Goal: Find specific page/section: Find specific page/section

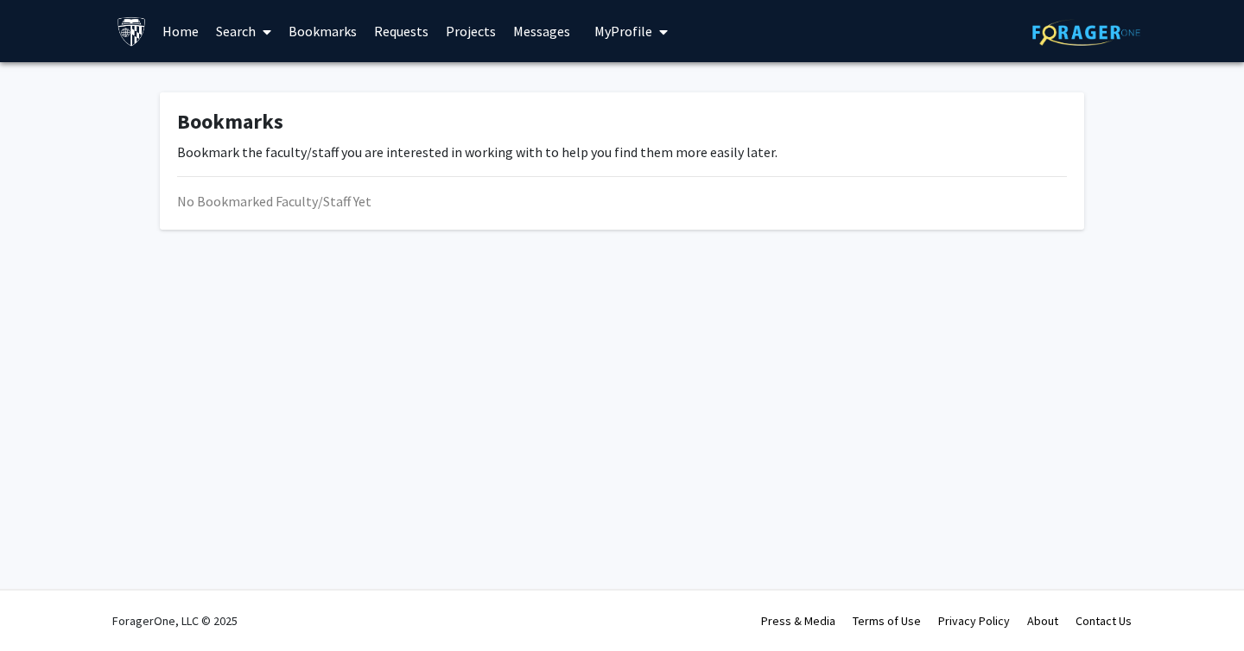
click at [453, 35] on link "Projects" at bounding box center [470, 31] width 67 height 60
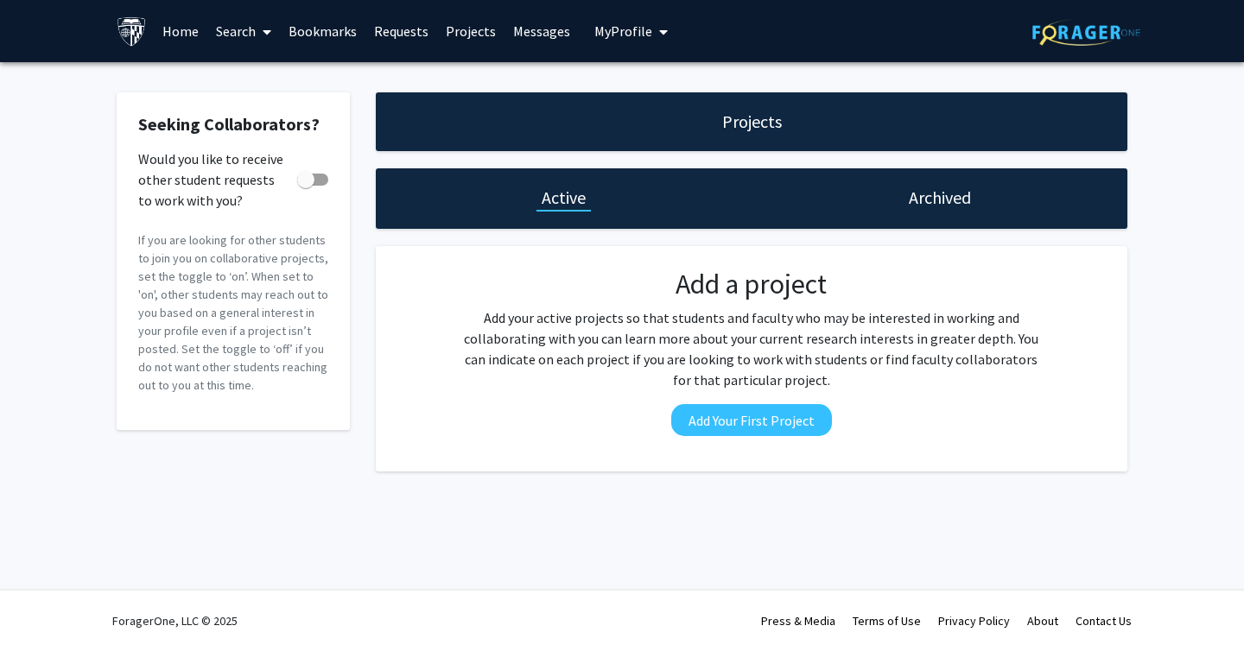
click at [400, 35] on link "Requests" at bounding box center [401, 31] width 72 height 60
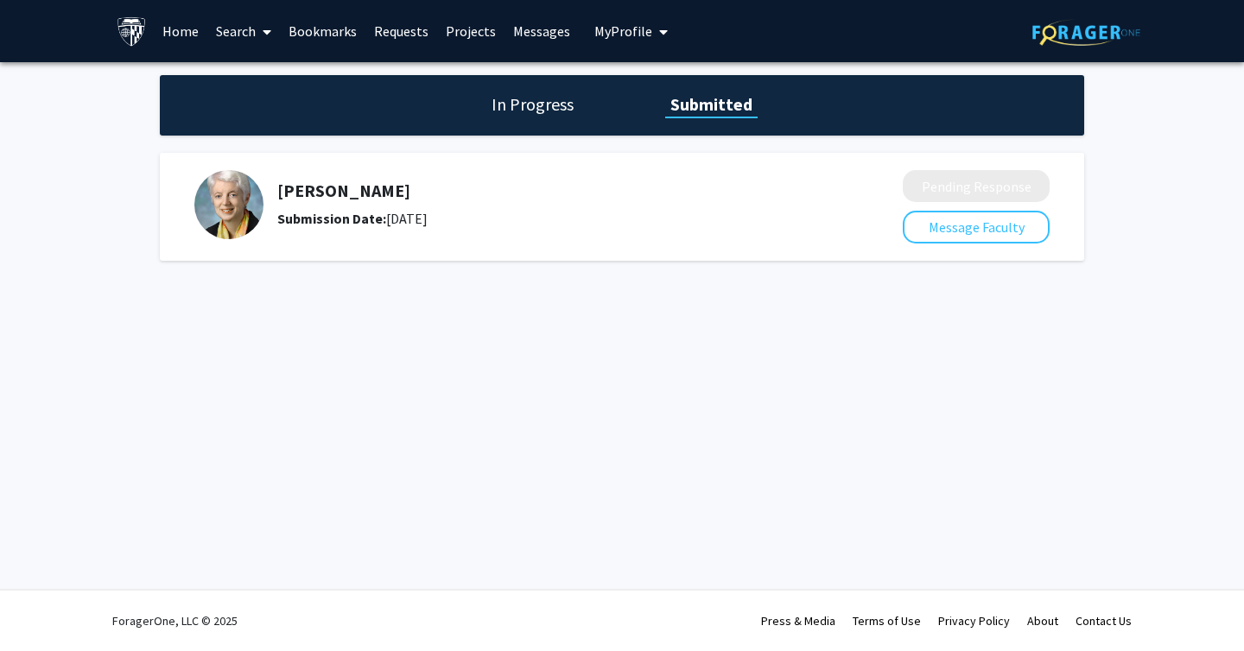
click at [308, 188] on h5 "[PERSON_NAME]" at bounding box center [544, 191] width 534 height 21
click at [220, 204] on img at bounding box center [228, 204] width 69 height 69
click at [524, 107] on h1 "In Progress" at bounding box center [532, 104] width 92 height 24
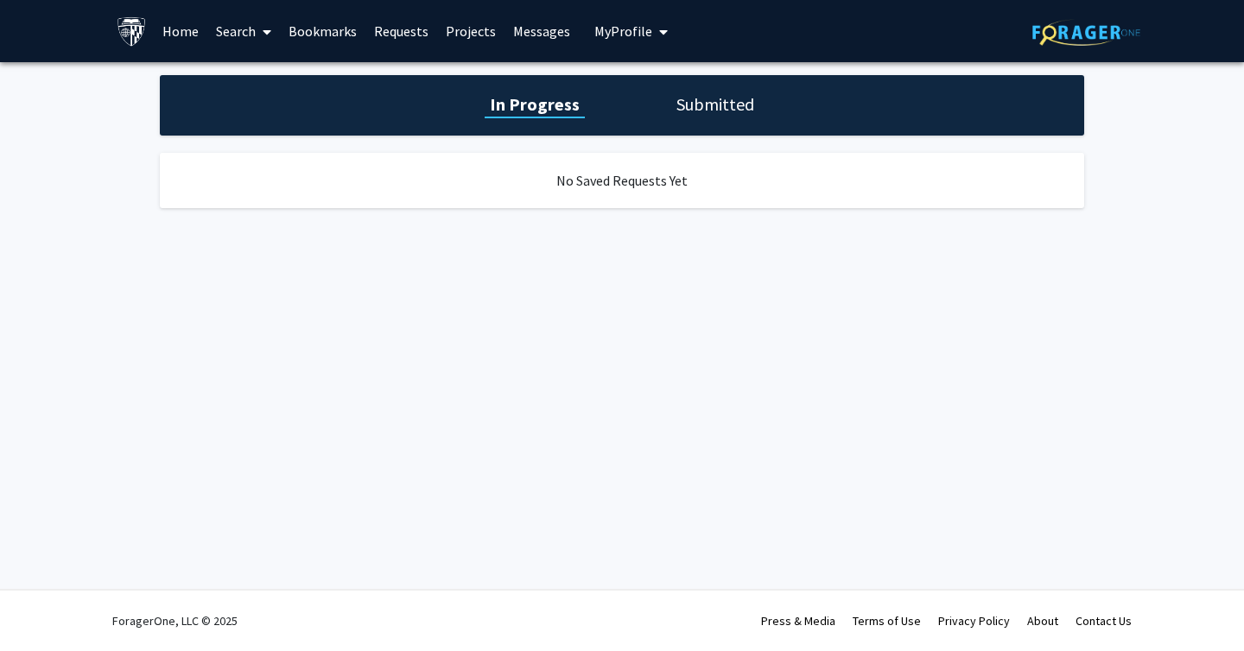
click at [194, 42] on link "Home" at bounding box center [181, 31] width 54 height 60
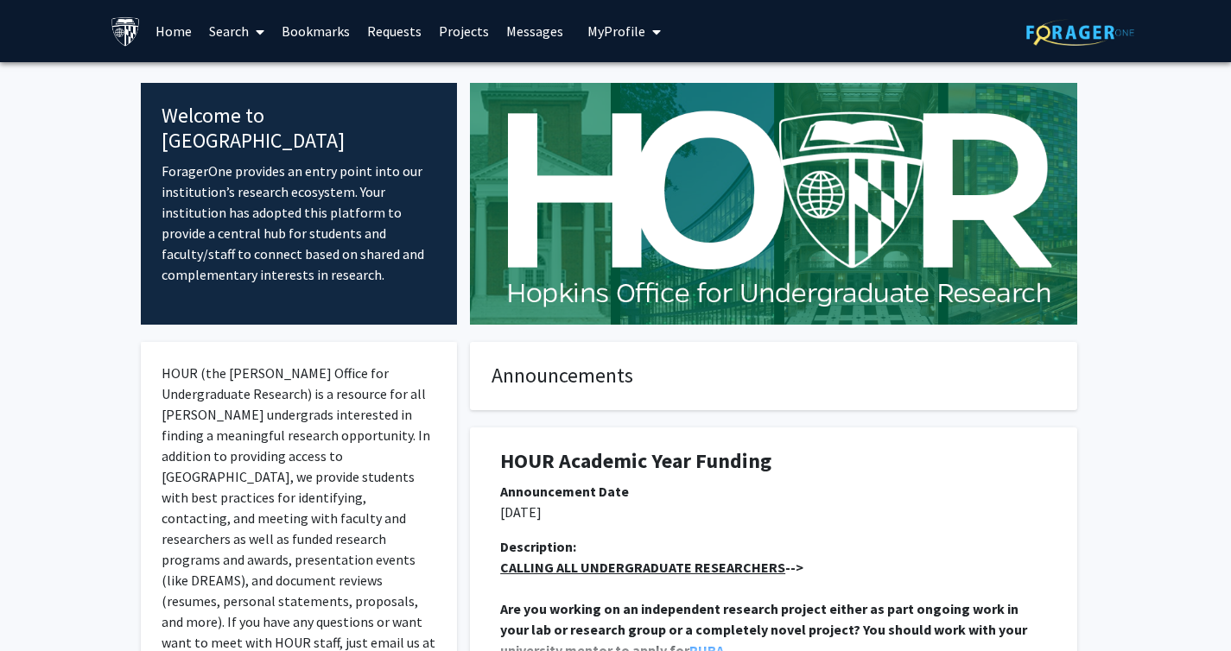
click at [452, 31] on link "Projects" at bounding box center [463, 31] width 67 height 60
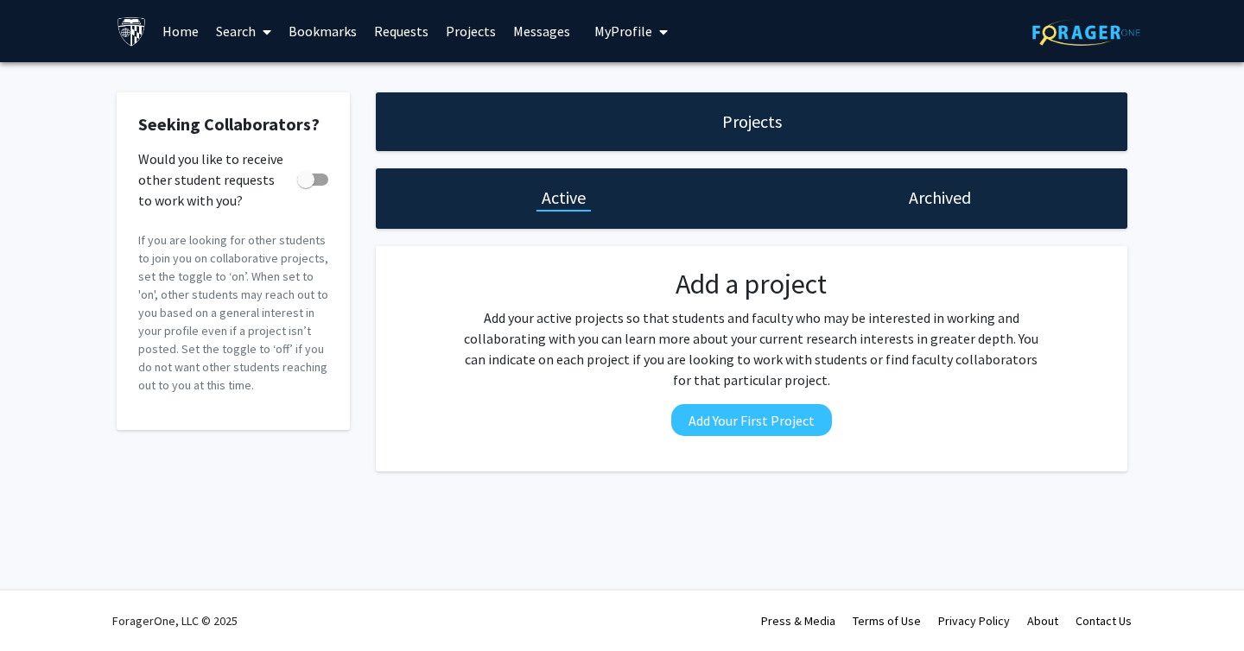
click at [243, 45] on link "Search" at bounding box center [243, 31] width 73 height 60
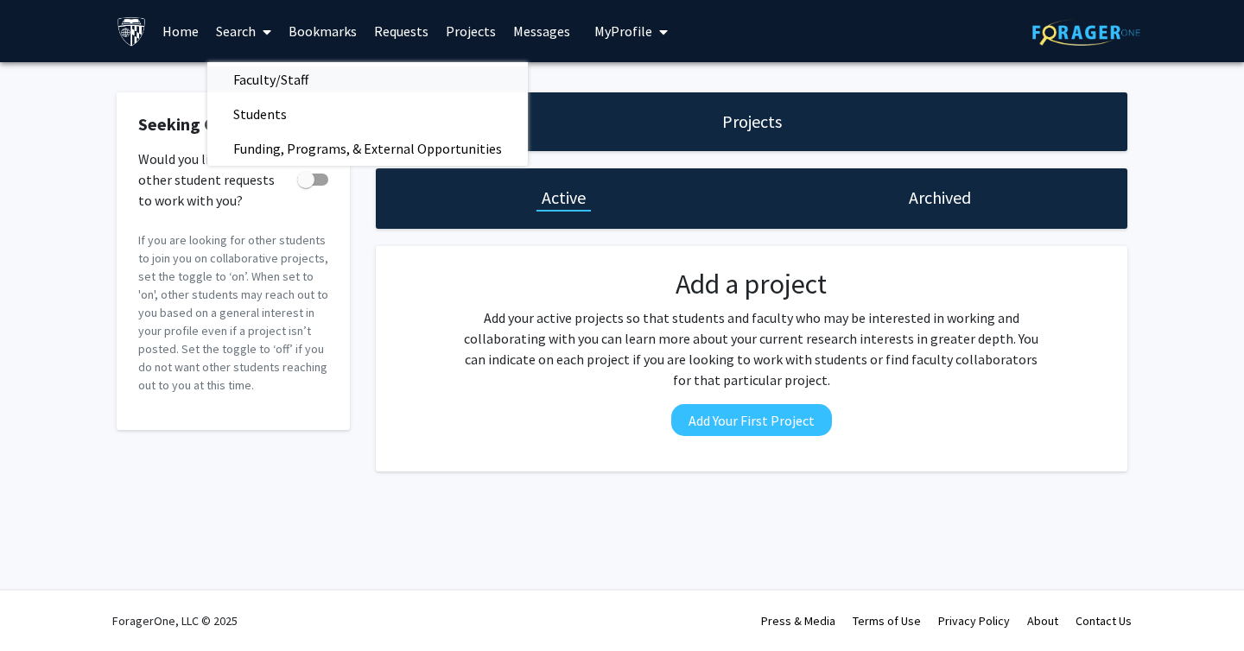
click at [280, 74] on span "Faculty/Staff" at bounding box center [270, 79] width 127 height 35
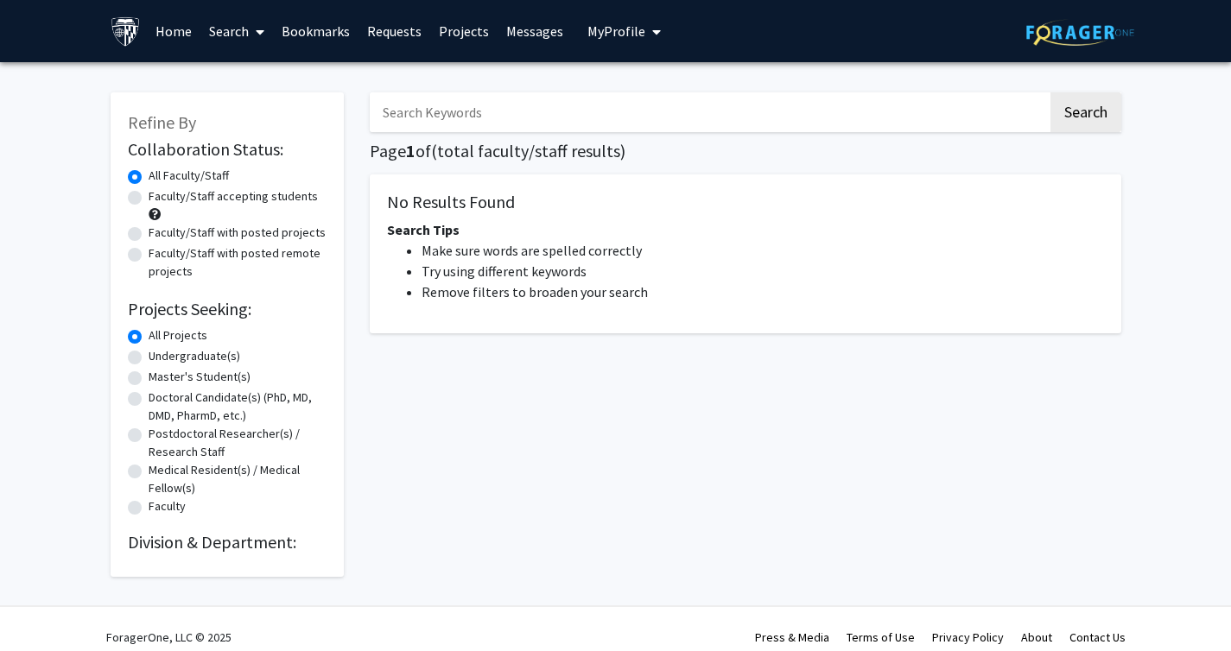
click at [501, 113] on input "Search Keywords" at bounding box center [709, 112] width 678 height 40
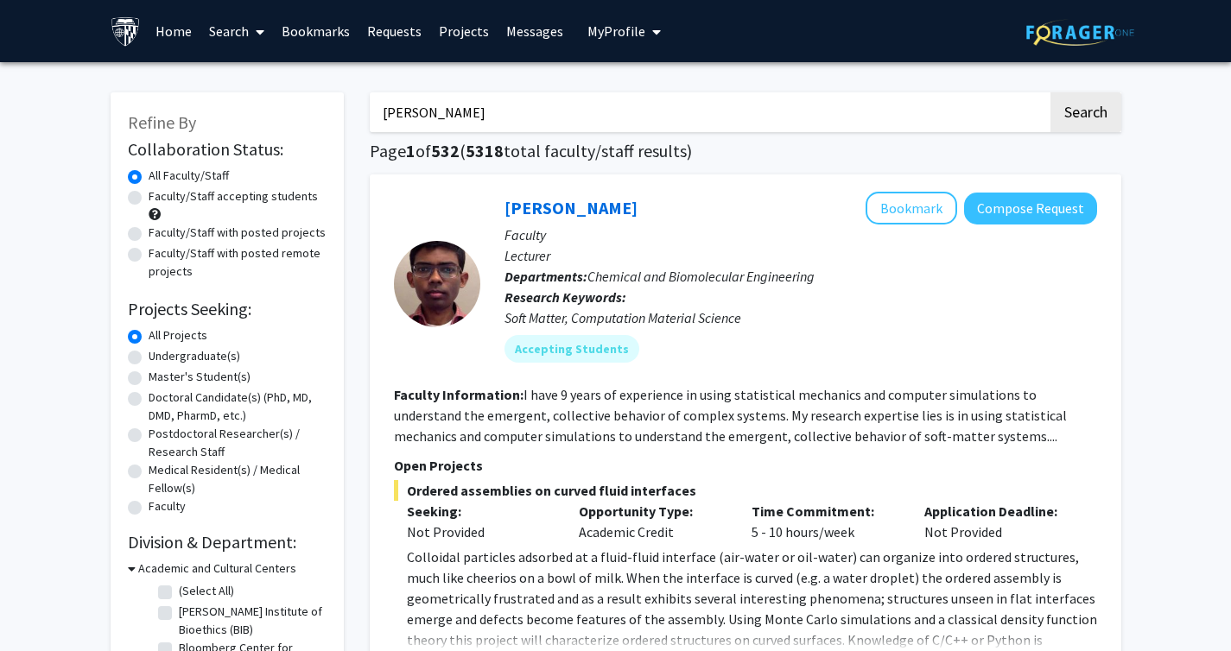
type input "[PERSON_NAME]"
click at [1050, 92] on button "Search" at bounding box center [1085, 112] width 71 height 40
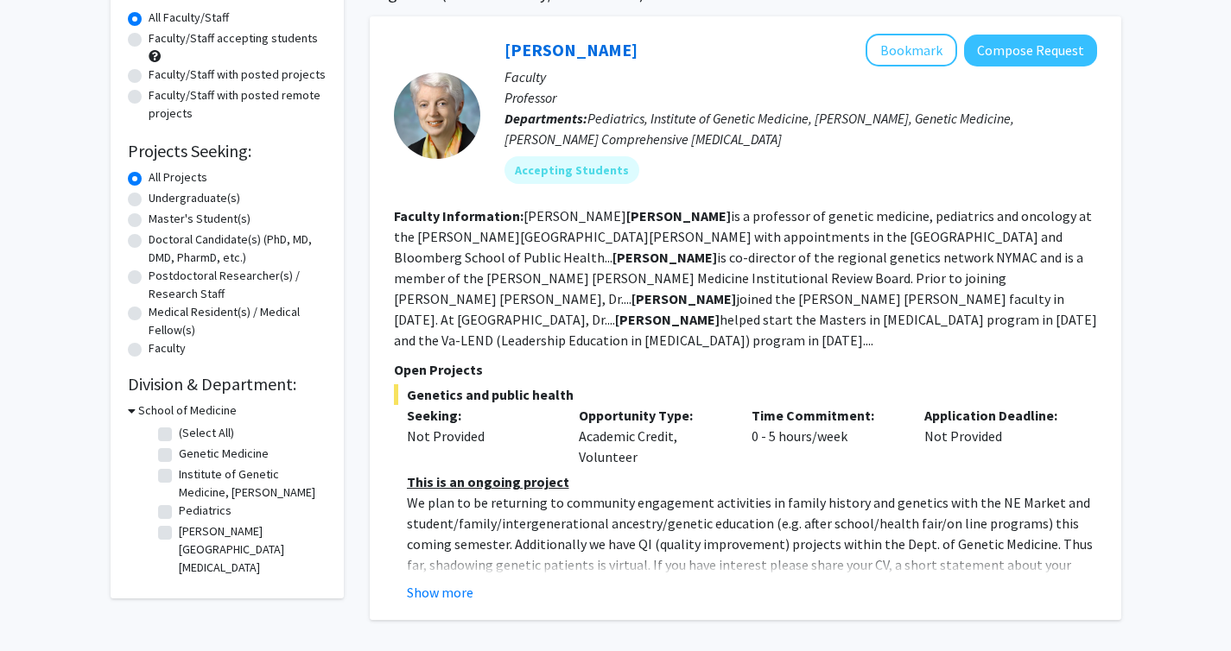
scroll to position [159, 0]
click at [430, 581] on button "Show more" at bounding box center [440, 591] width 67 height 21
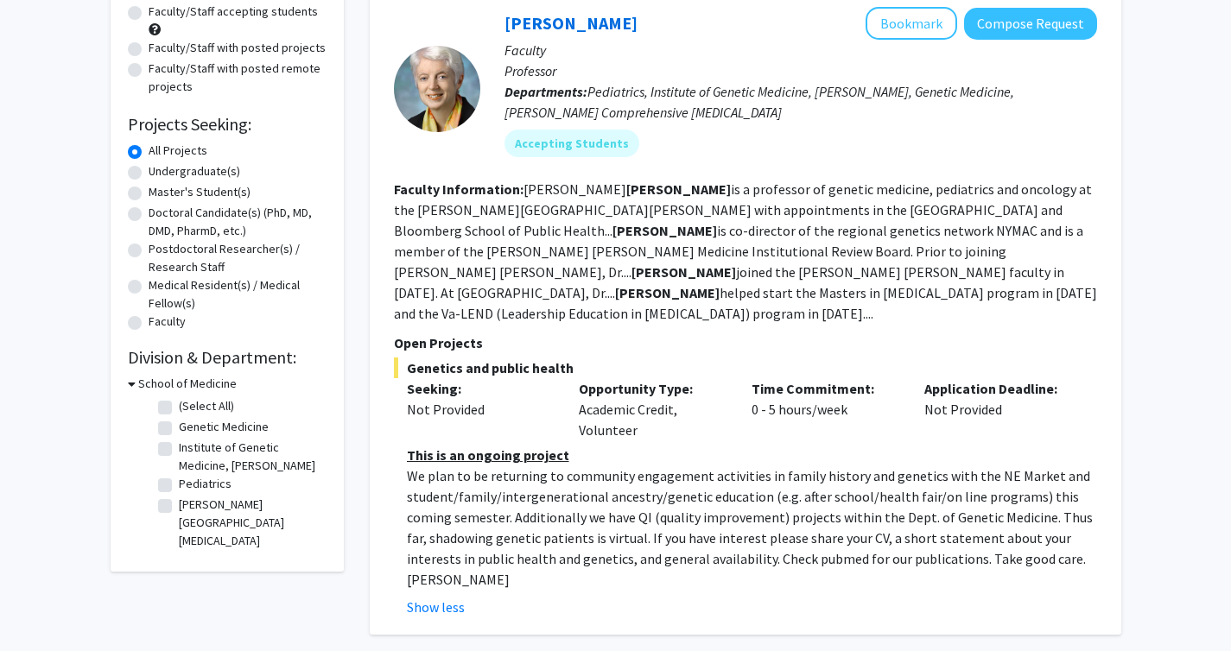
scroll to position [199, 0]
